Goal: Task Accomplishment & Management: Use online tool/utility

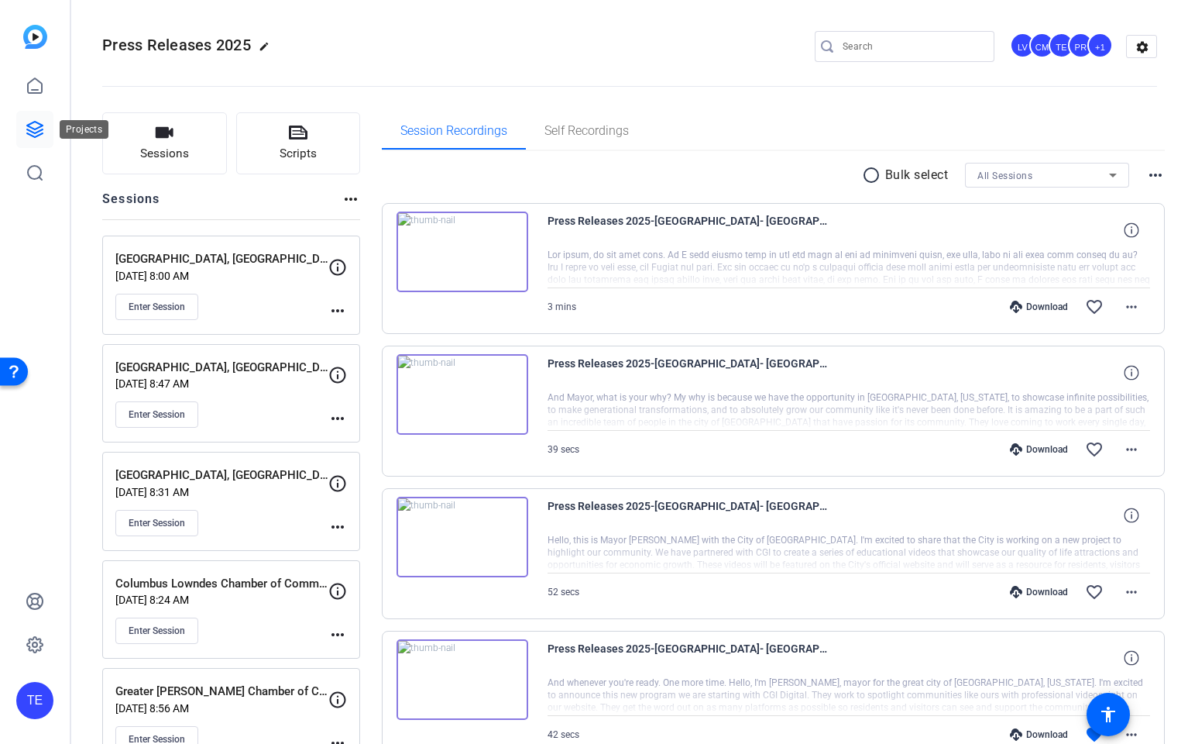
click at [19, 116] on link at bounding box center [34, 129] width 37 height 37
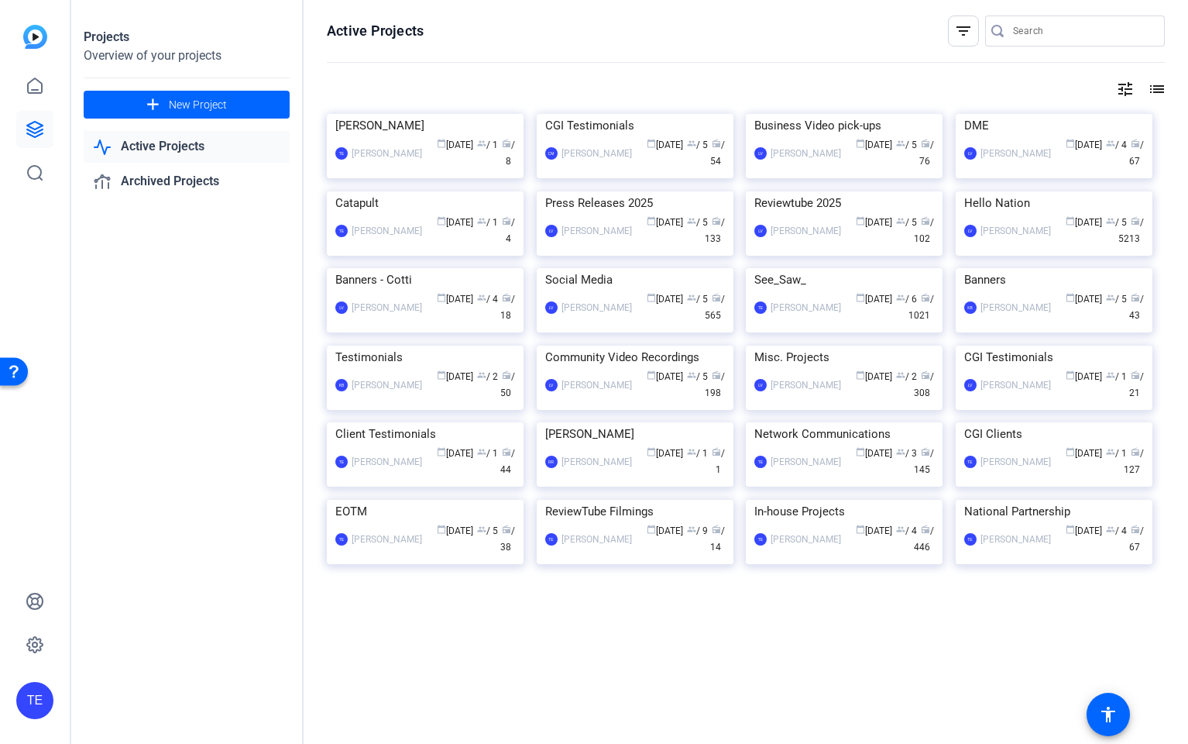
click at [871, 191] on img at bounding box center [844, 191] width 197 height 0
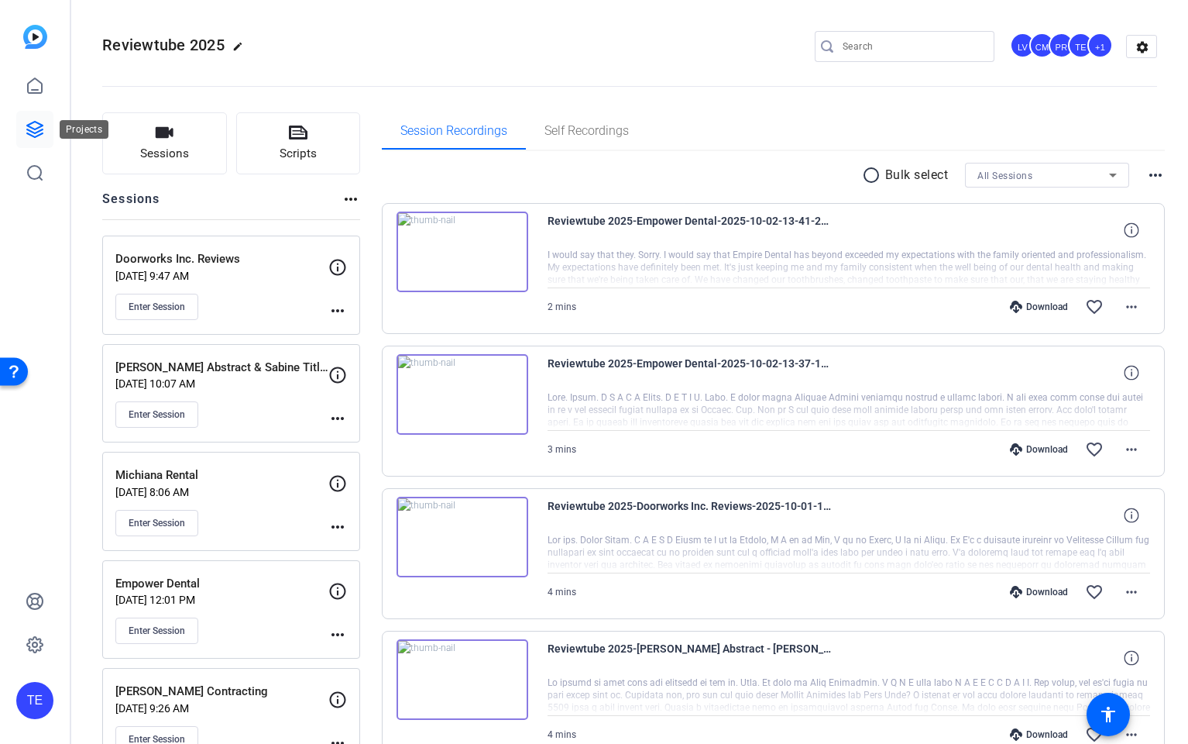
drag, startPoint x: 36, startPoint y: 124, endPoint x: 53, endPoint y: 112, distance: 20.0
click at [36, 124] on icon at bounding box center [35, 129] width 19 height 19
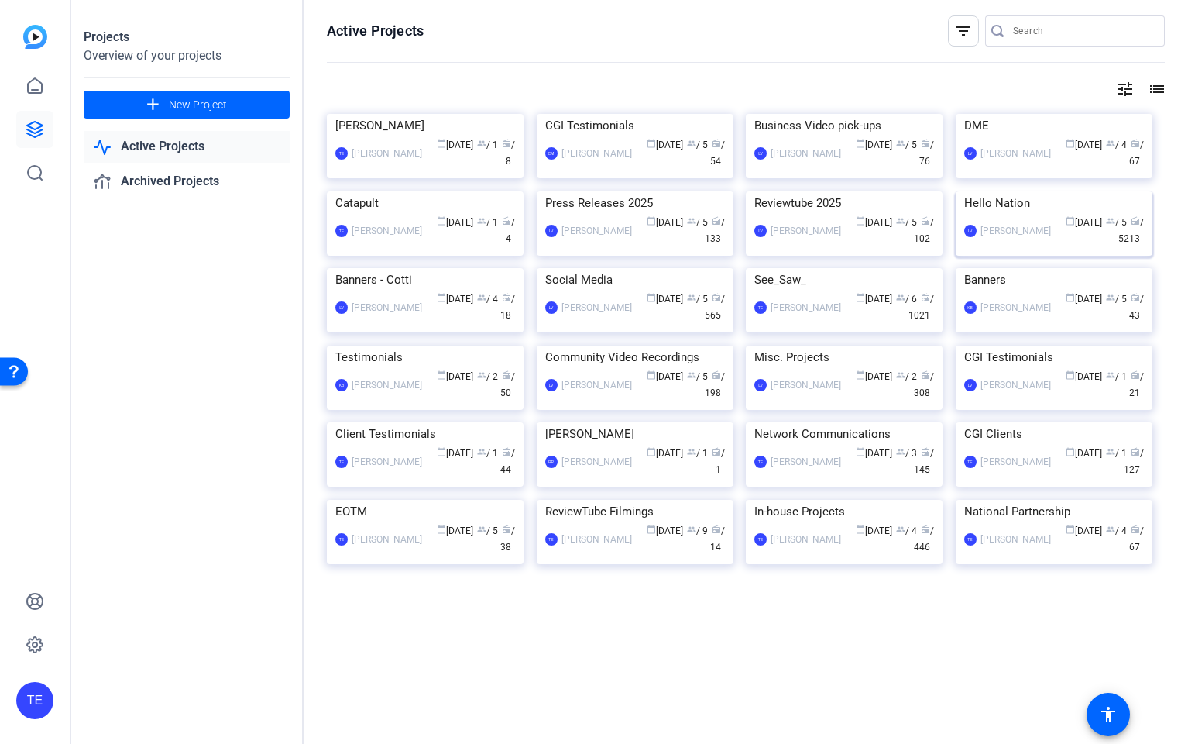
click at [1026, 191] on img at bounding box center [1054, 191] width 197 height 0
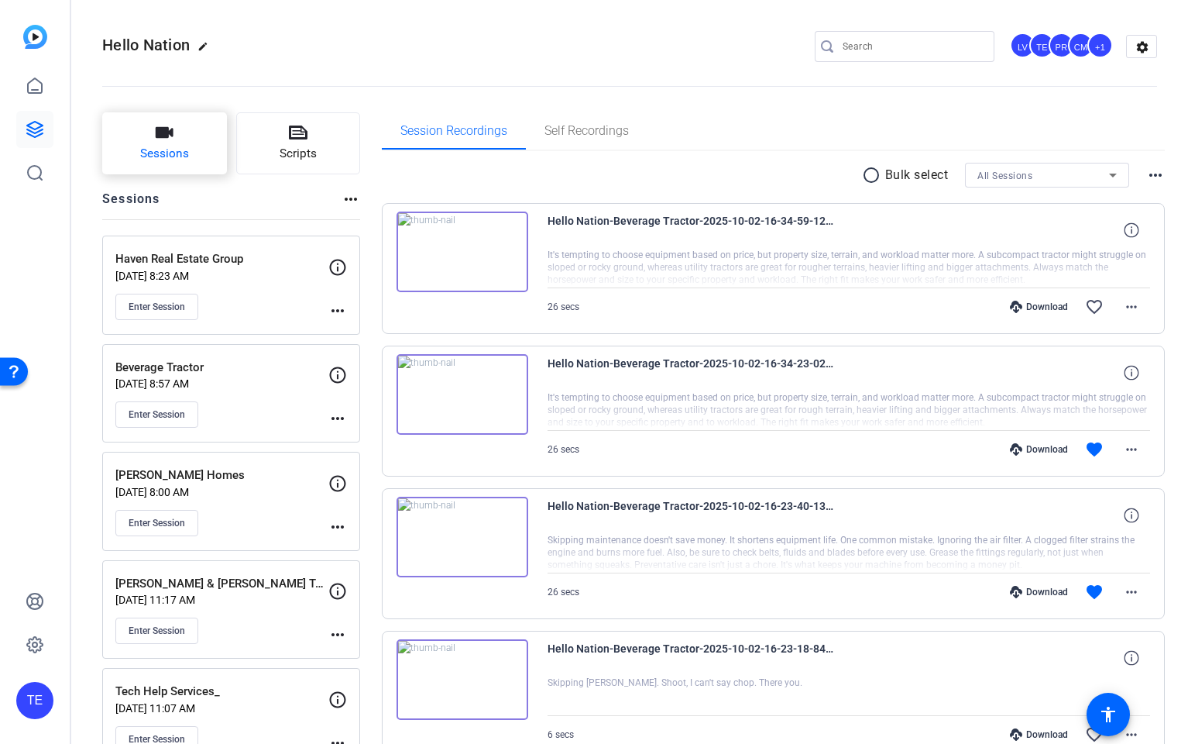
click at [184, 137] on button "Sessions" at bounding box center [164, 143] width 125 height 62
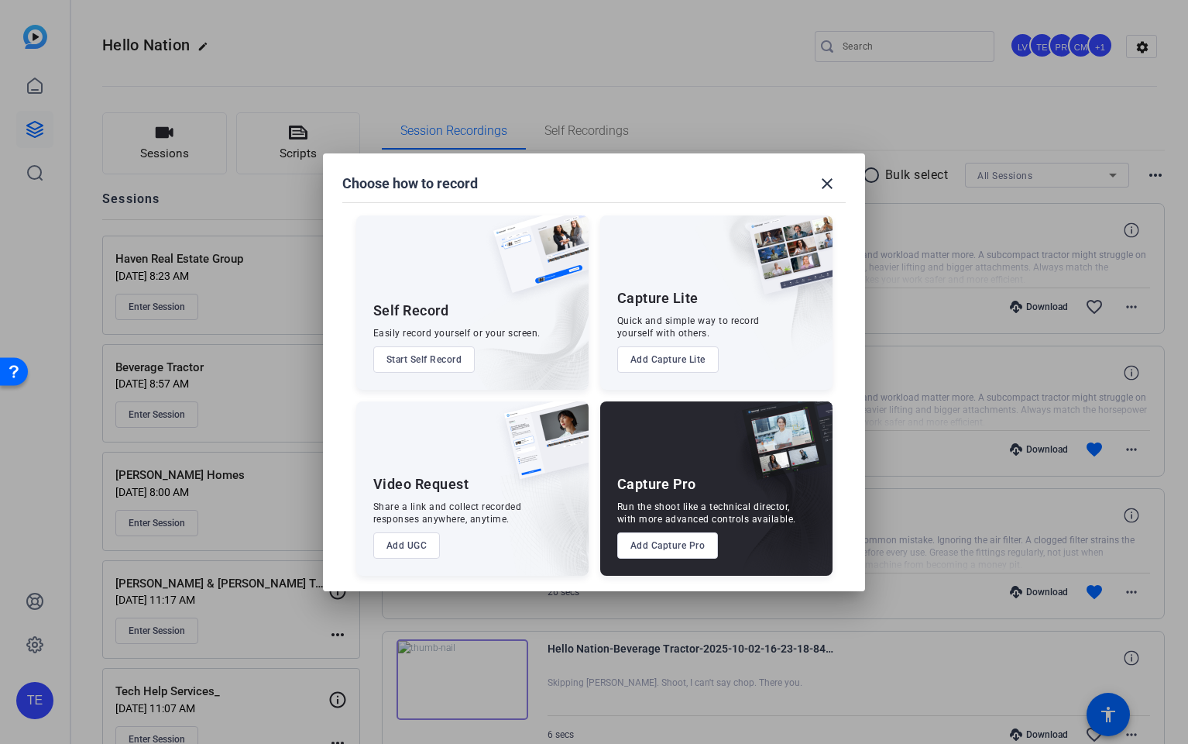
click at [667, 551] on button "Add Capture Pro" at bounding box center [667, 545] width 101 height 26
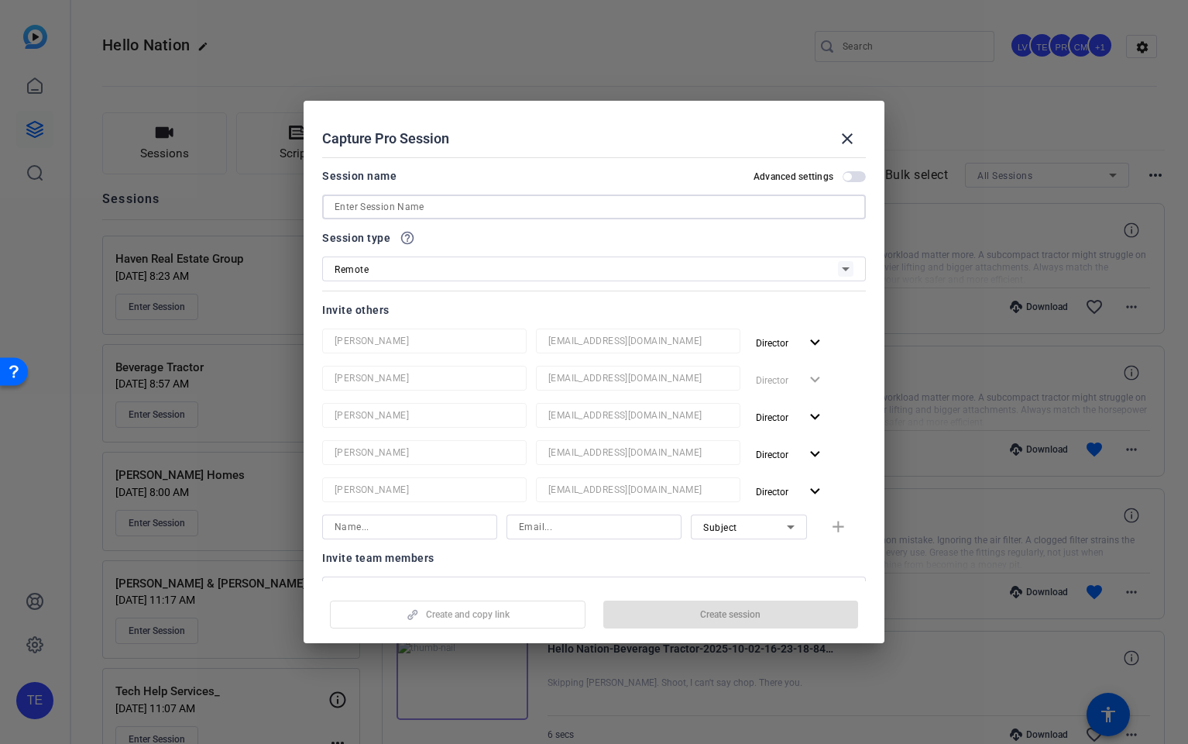
click at [435, 201] on input at bounding box center [594, 207] width 519 height 19
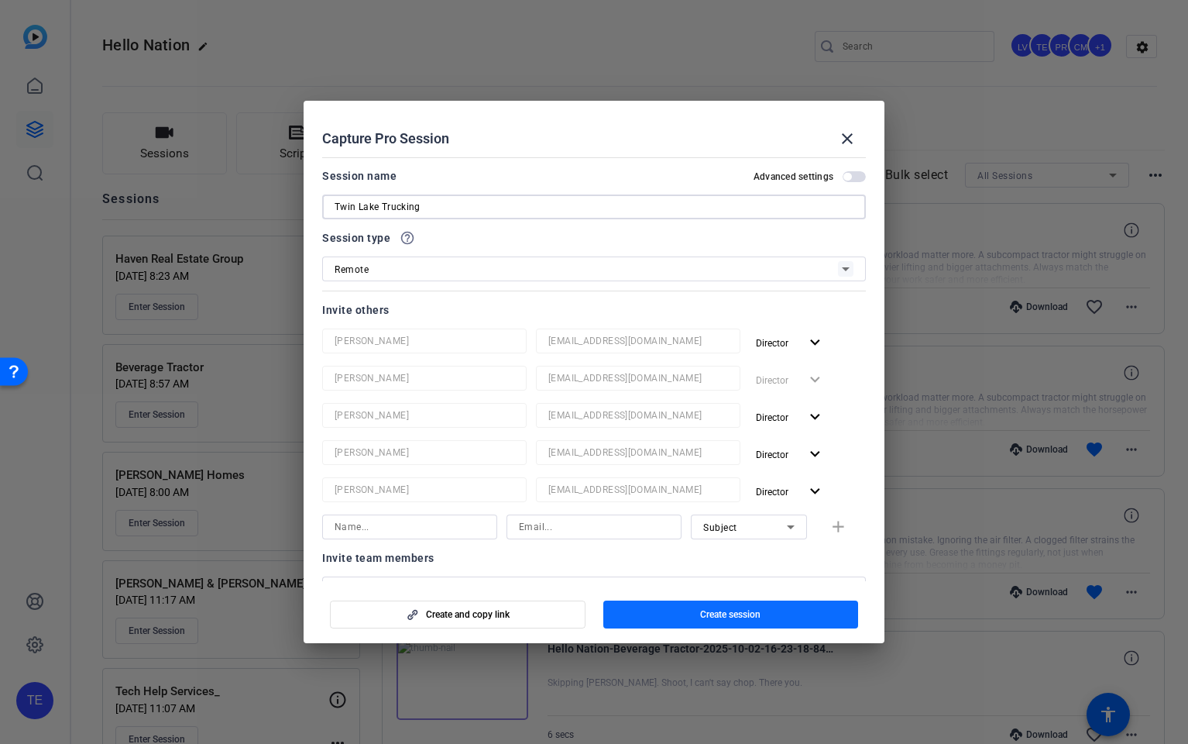
type input "Twin Lake Trucking"
click at [704, 612] on span "Create session" at bounding box center [730, 614] width 60 height 12
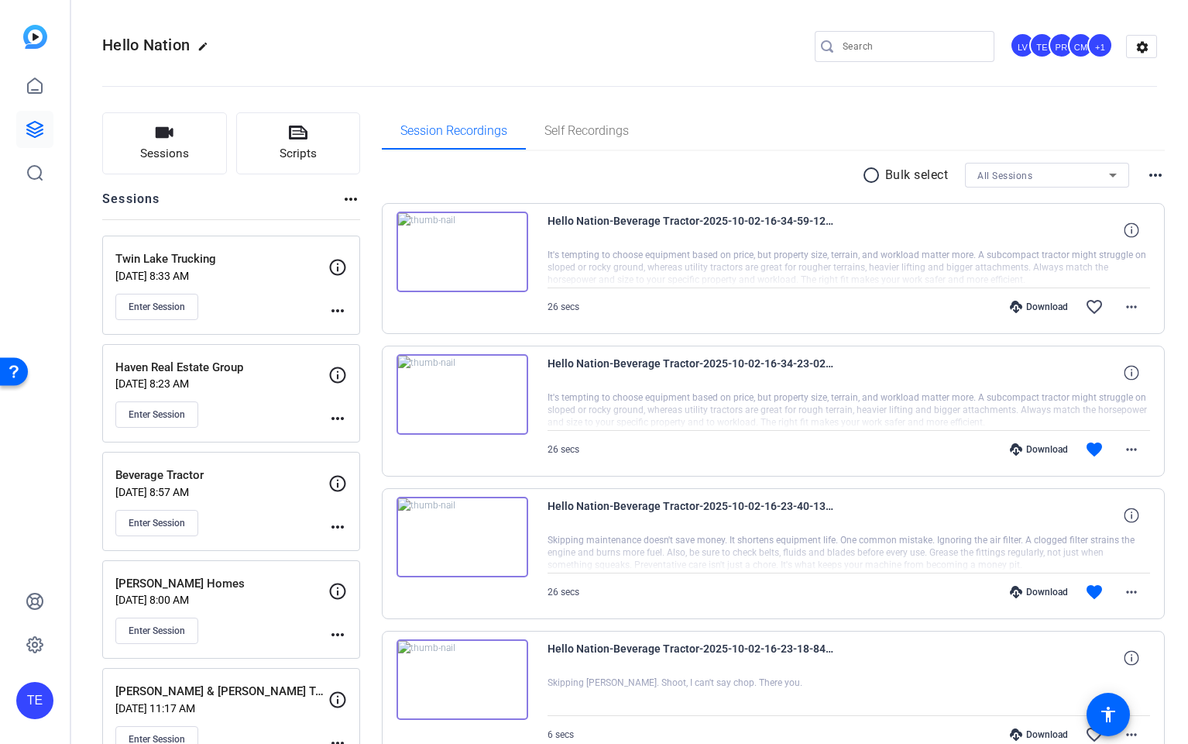
click at [152, 301] on span "Enter Session" at bounding box center [157, 307] width 57 height 12
click at [35, 126] on icon at bounding box center [35, 129] width 19 height 19
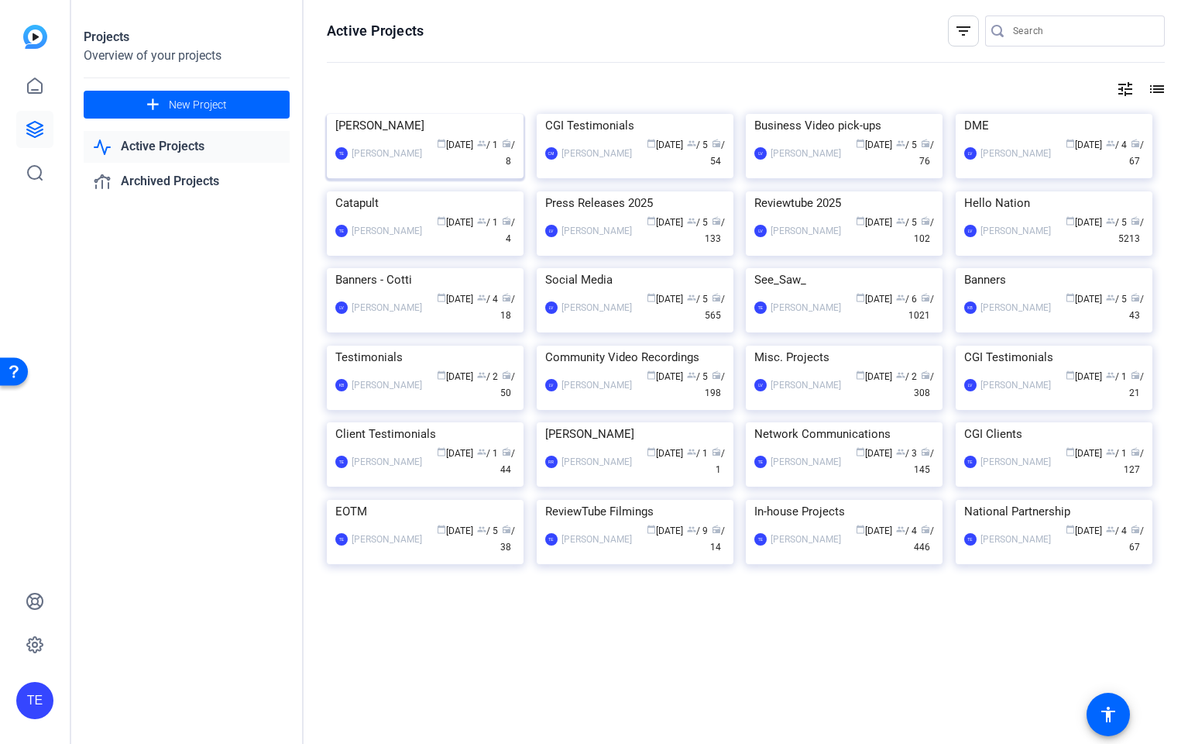
click at [413, 114] on img at bounding box center [425, 114] width 197 height 0
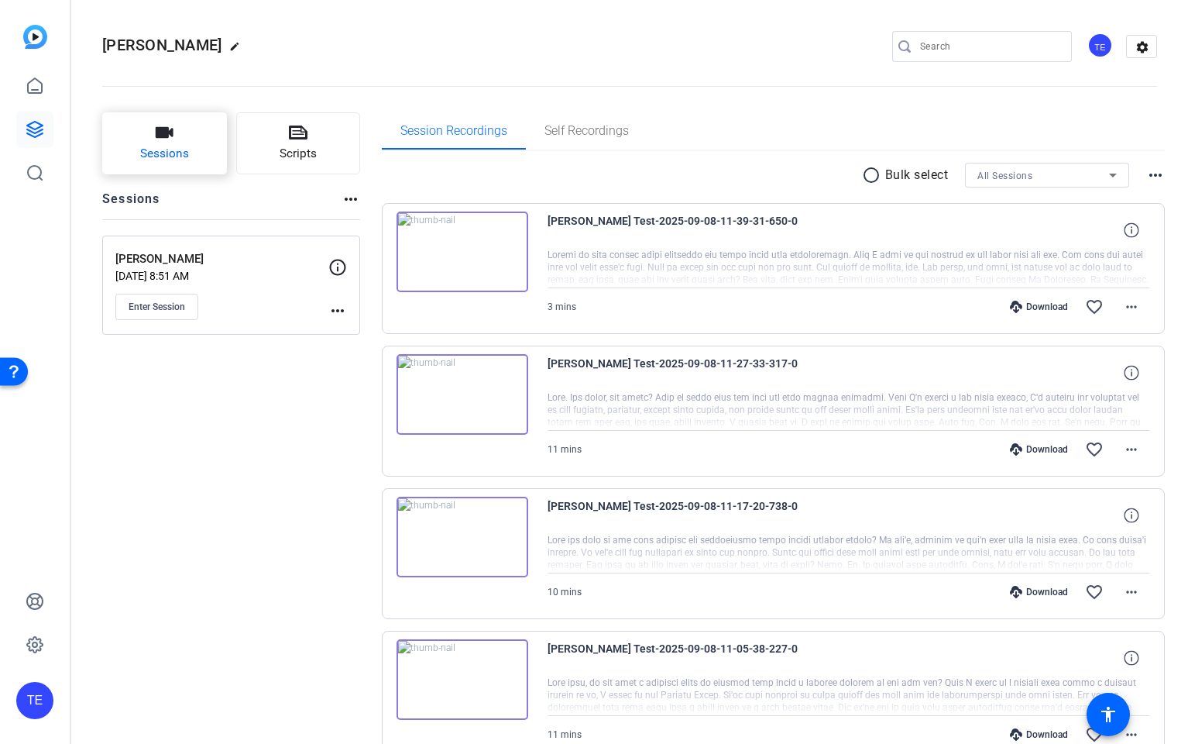
click at [164, 142] on icon "button" at bounding box center [164, 132] width 19 height 19
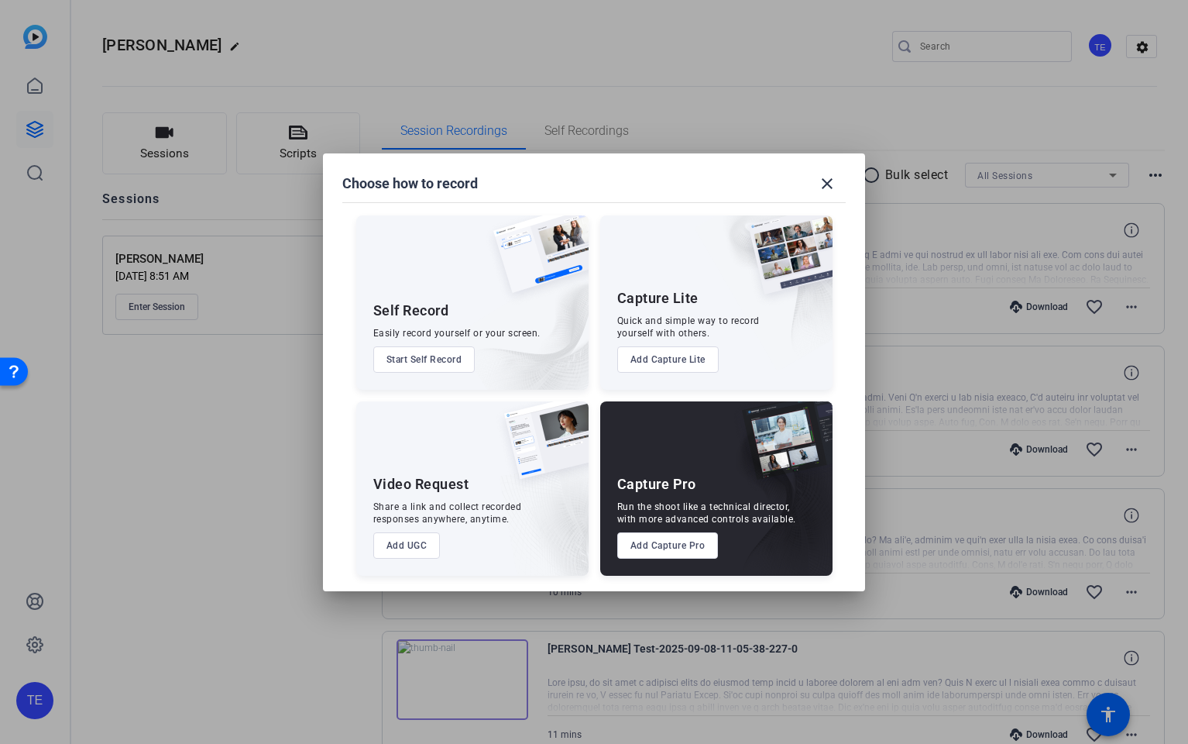
click at [656, 537] on button "Add Capture Pro" at bounding box center [667, 545] width 101 height 26
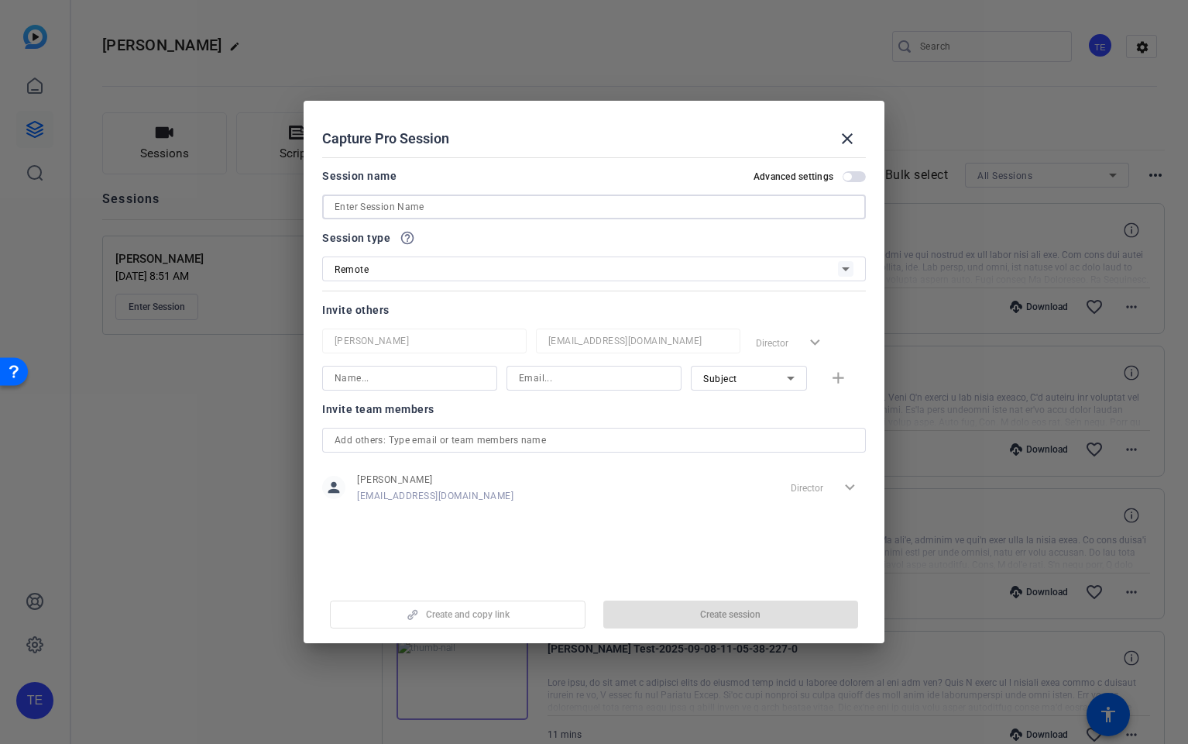
click at [379, 207] on input at bounding box center [594, 207] width 519 height 19
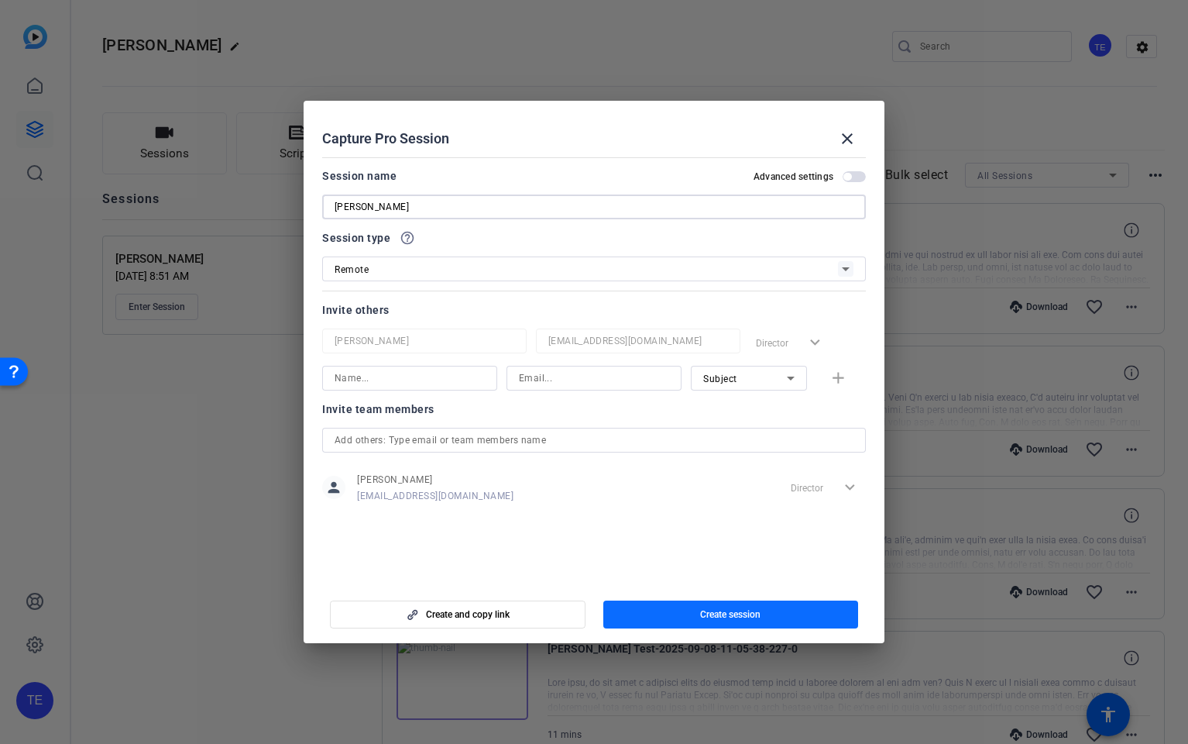
type input "[PERSON_NAME]"
click at [740, 611] on span "Create session" at bounding box center [730, 614] width 60 height 12
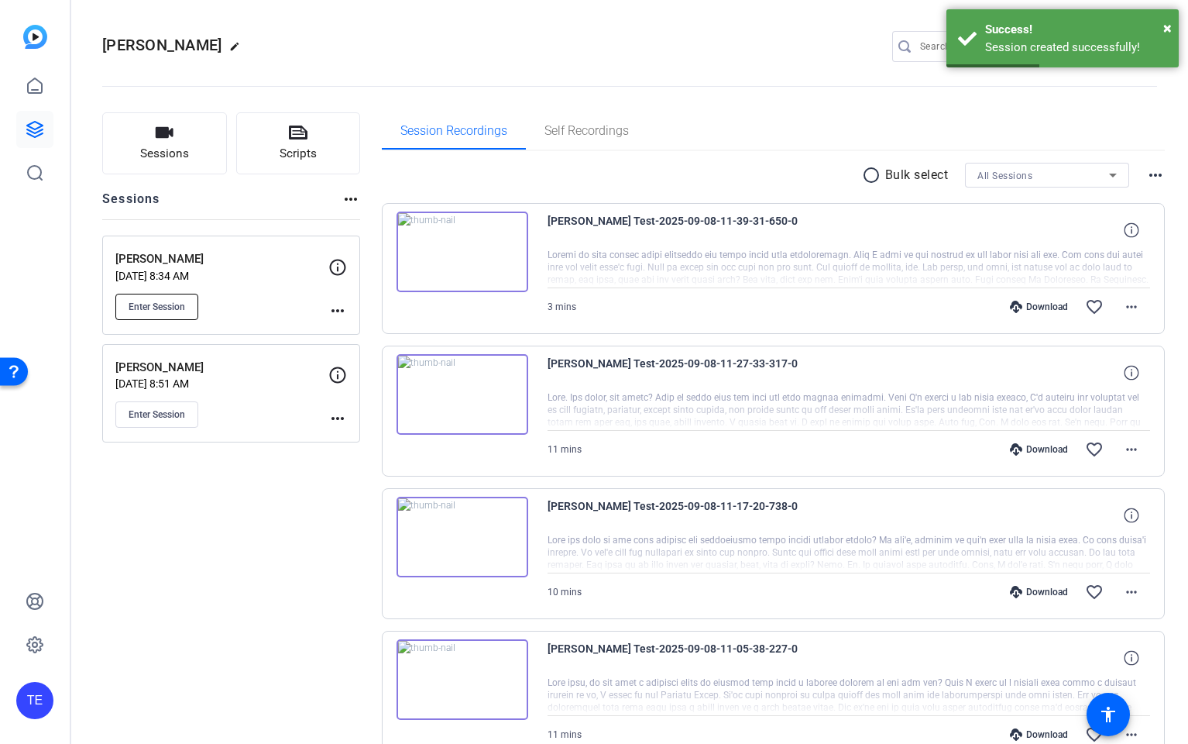
click at [159, 307] on span "Enter Session" at bounding box center [157, 307] width 57 height 12
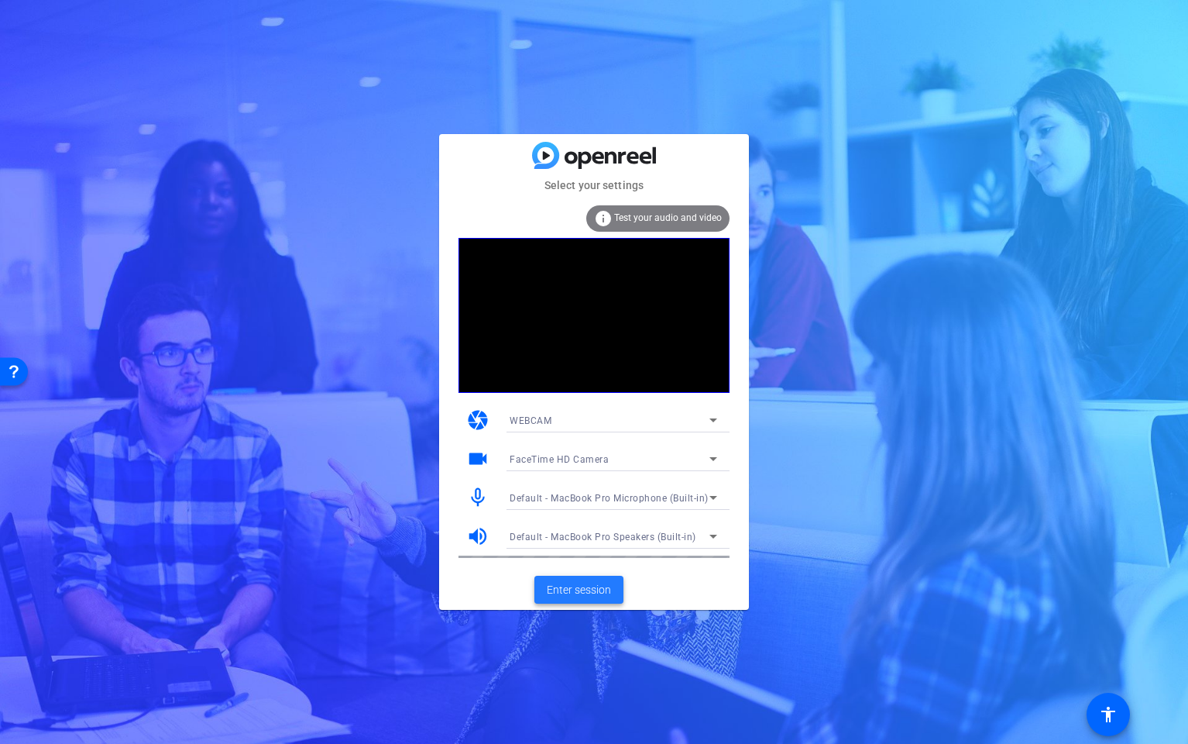
click at [578, 594] on span "Enter session" at bounding box center [579, 590] width 64 height 16
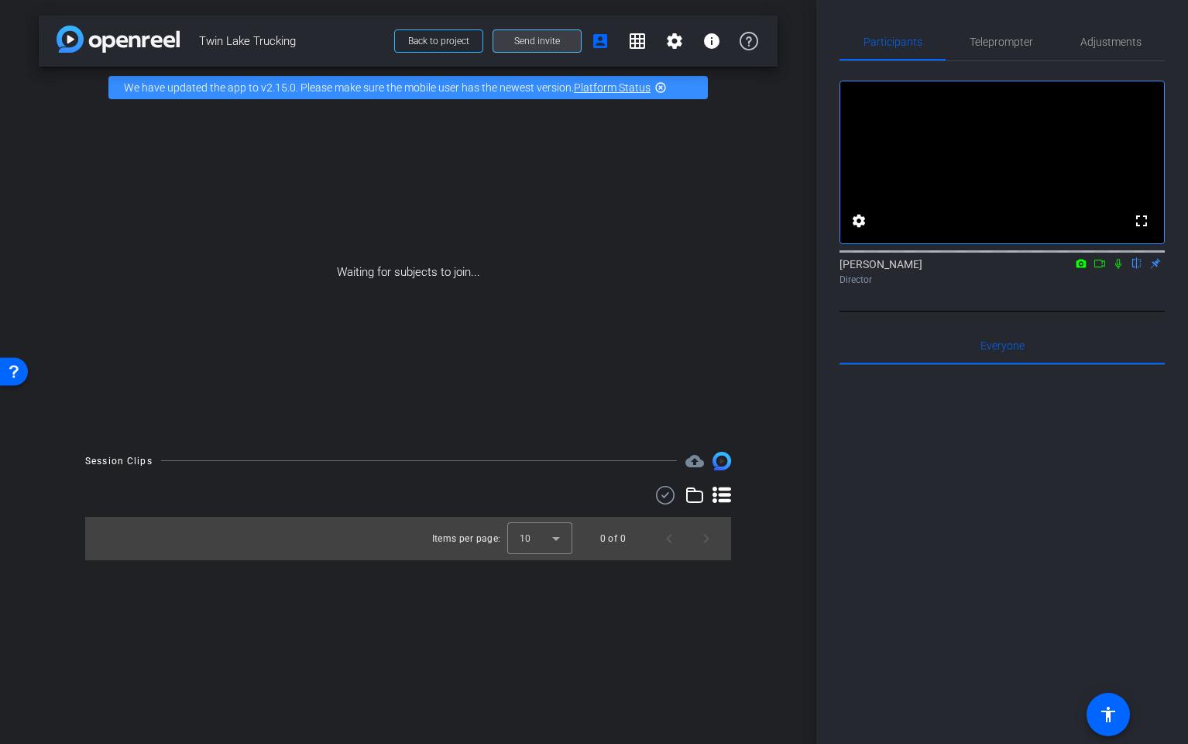
click at [532, 40] on span "Send invite" at bounding box center [537, 41] width 46 height 12
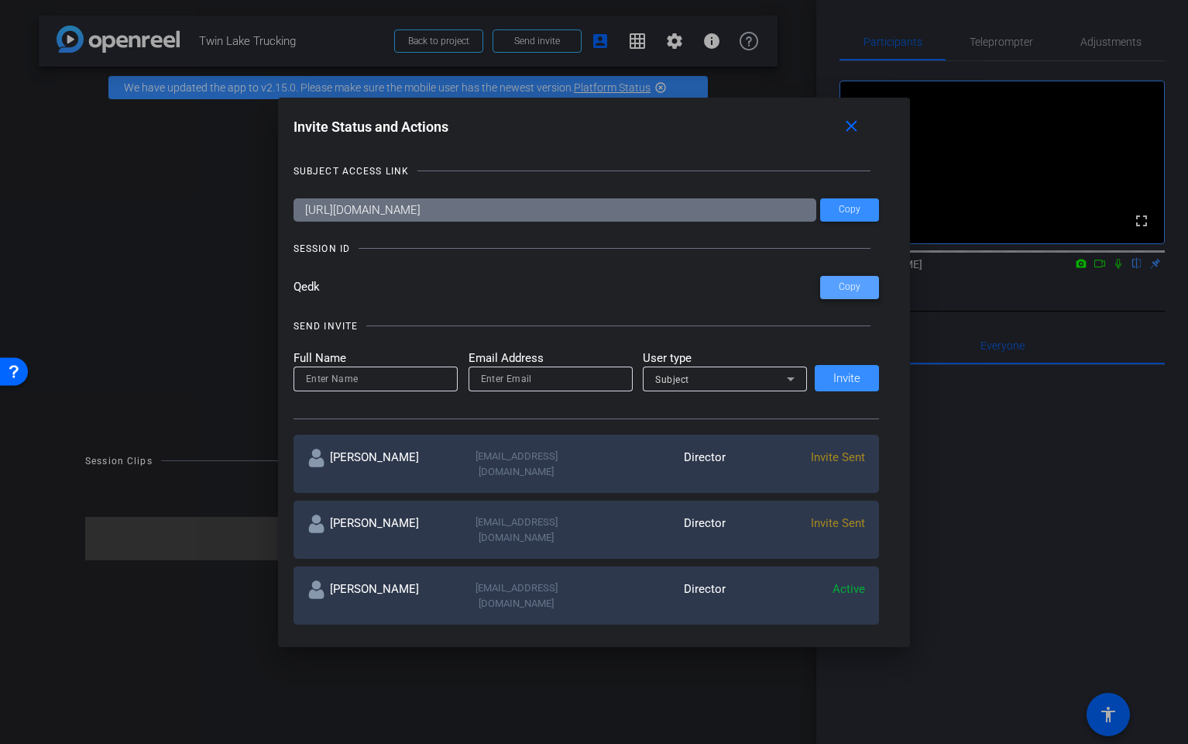
click at [836, 290] on span at bounding box center [849, 287] width 59 height 37
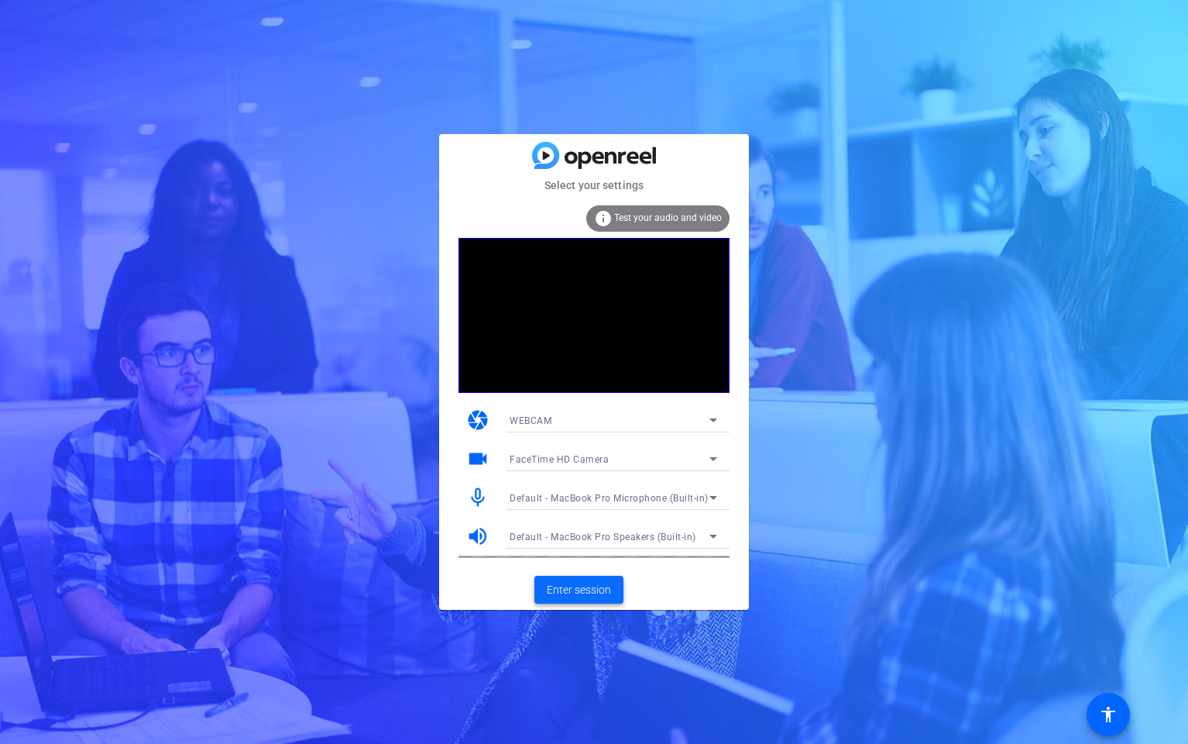
click at [585, 590] on span "Enter session" at bounding box center [579, 590] width 64 height 16
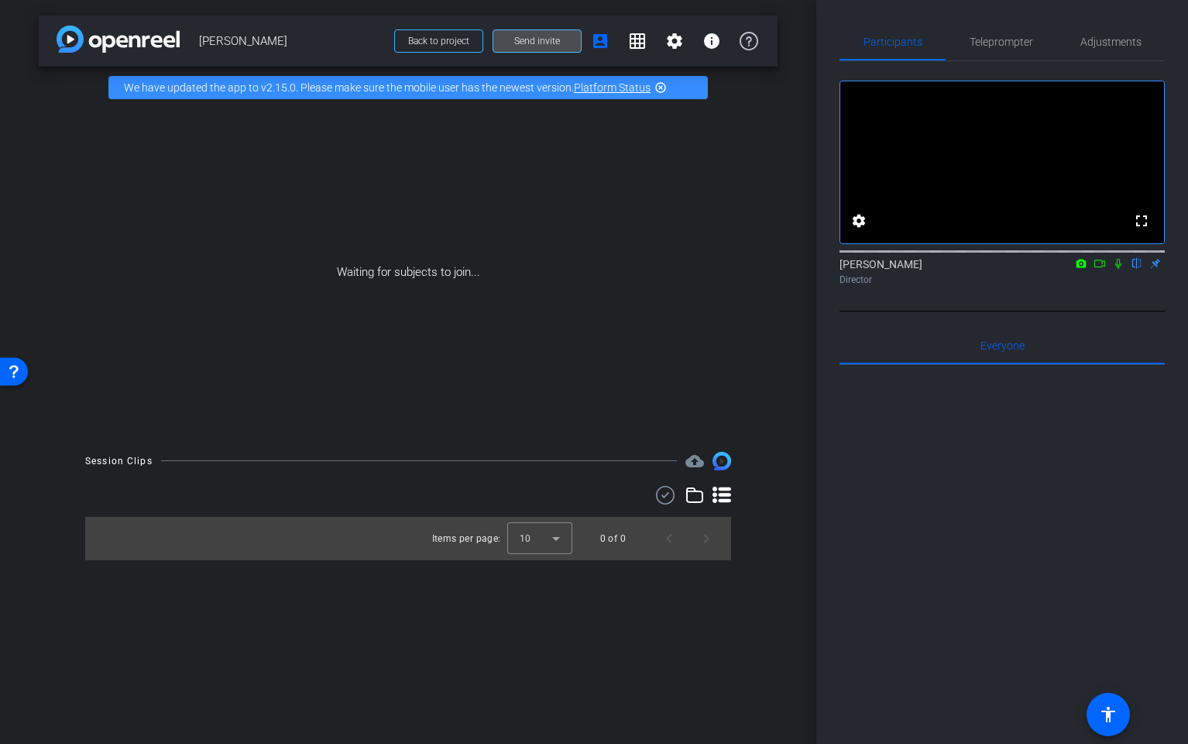
click at [531, 37] on span "Send invite" at bounding box center [537, 41] width 46 height 12
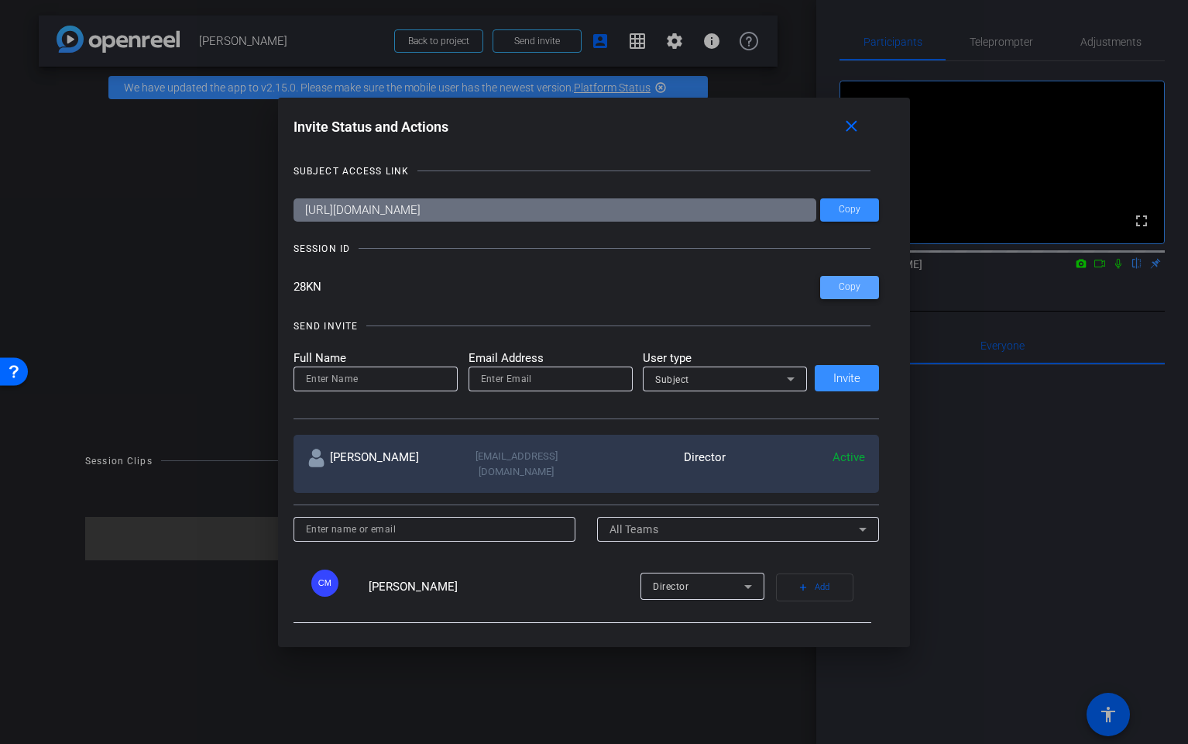
click at [854, 287] on span "Copy" at bounding box center [850, 287] width 22 height 12
